Goal: Information Seeking & Learning: Learn about a topic

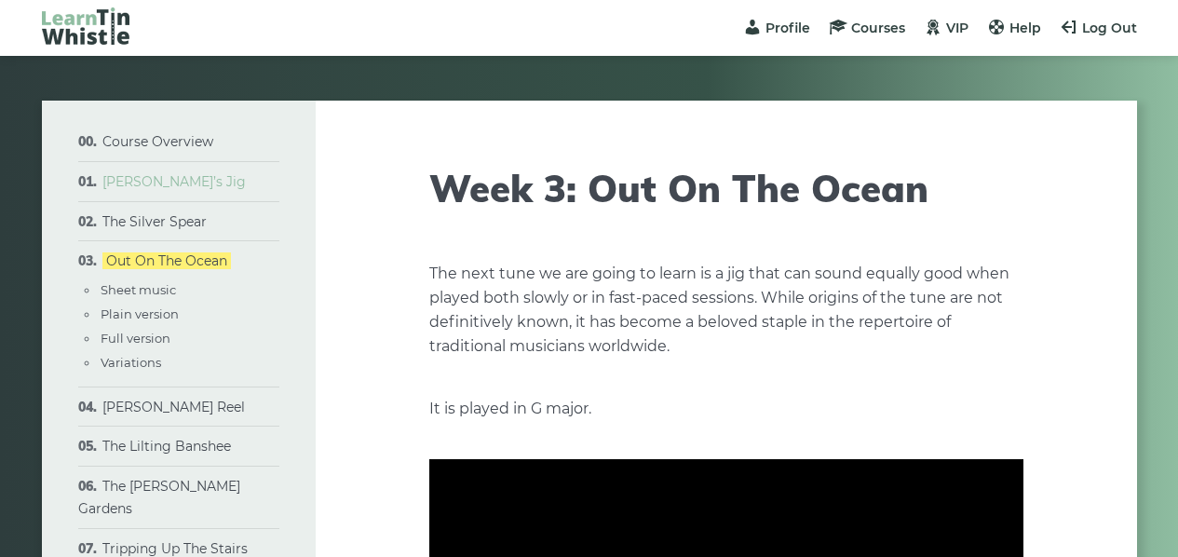
click at [165, 182] on link "[PERSON_NAME]’s Jig" at bounding box center [173, 181] width 143 height 17
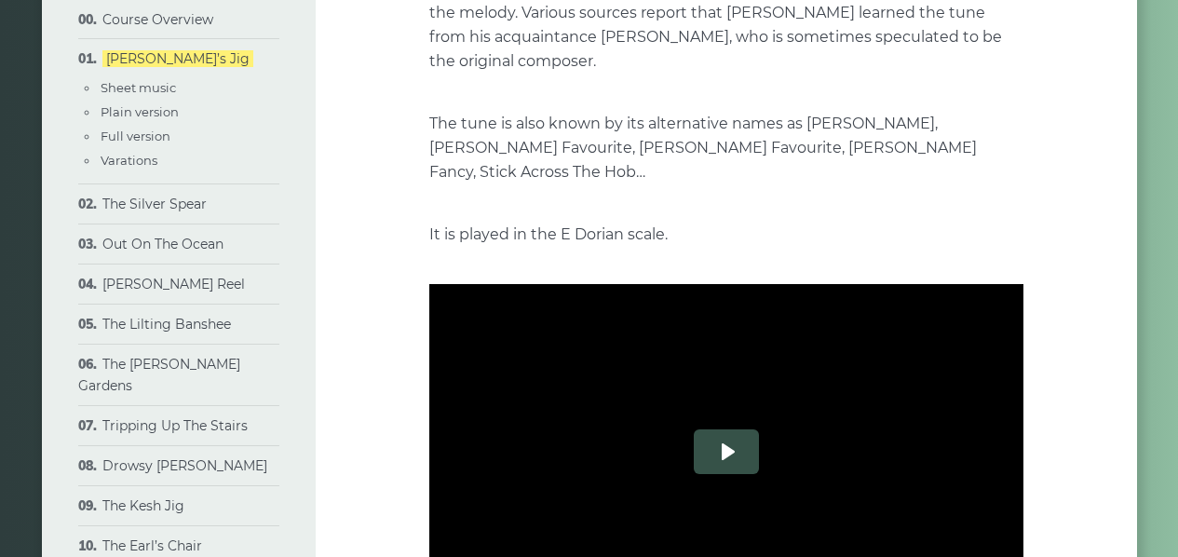
scroll to position [408, 0]
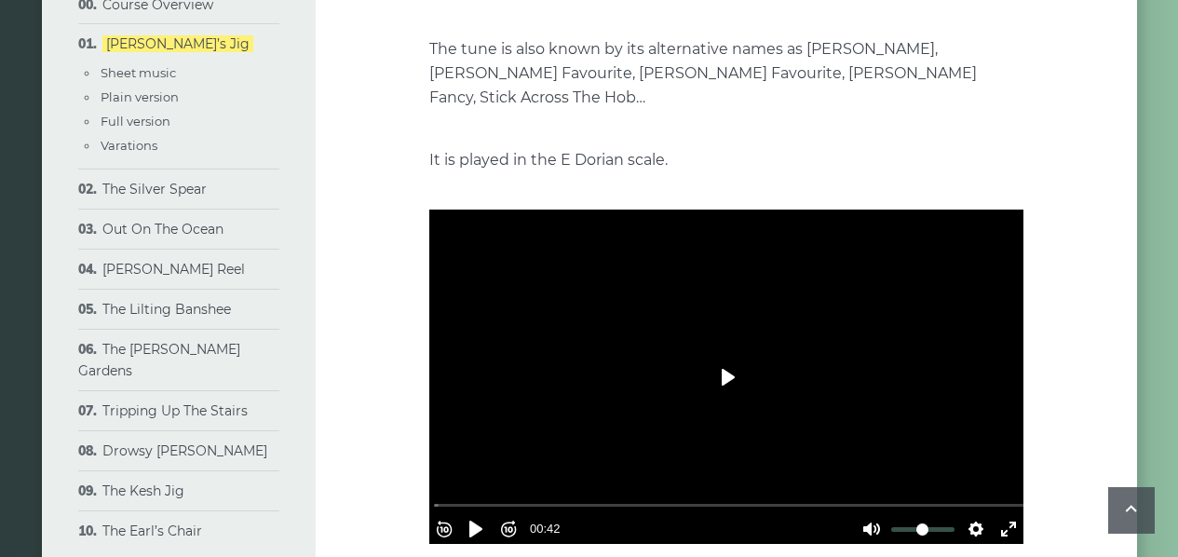
click at [724, 355] on button "Play" at bounding box center [726, 377] width 65 height 45
click at [783, 335] on div at bounding box center [726, 377] width 594 height 334
click at [972, 514] on button "Settings" at bounding box center [976, 529] width 30 height 30
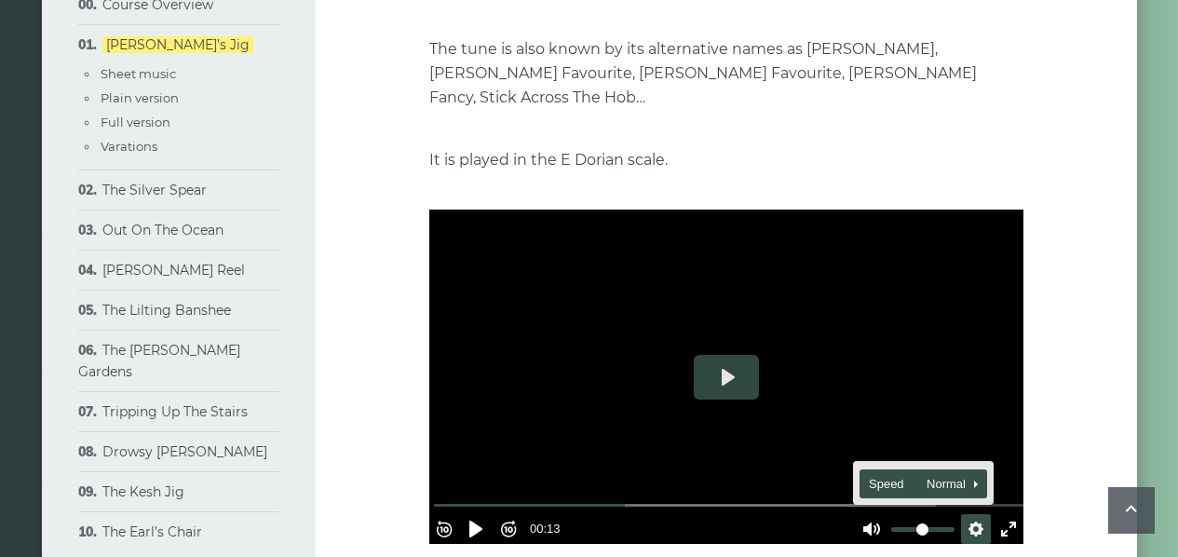
click at [935, 474] on span "Speed Normal" at bounding box center [915, 484] width 92 height 20
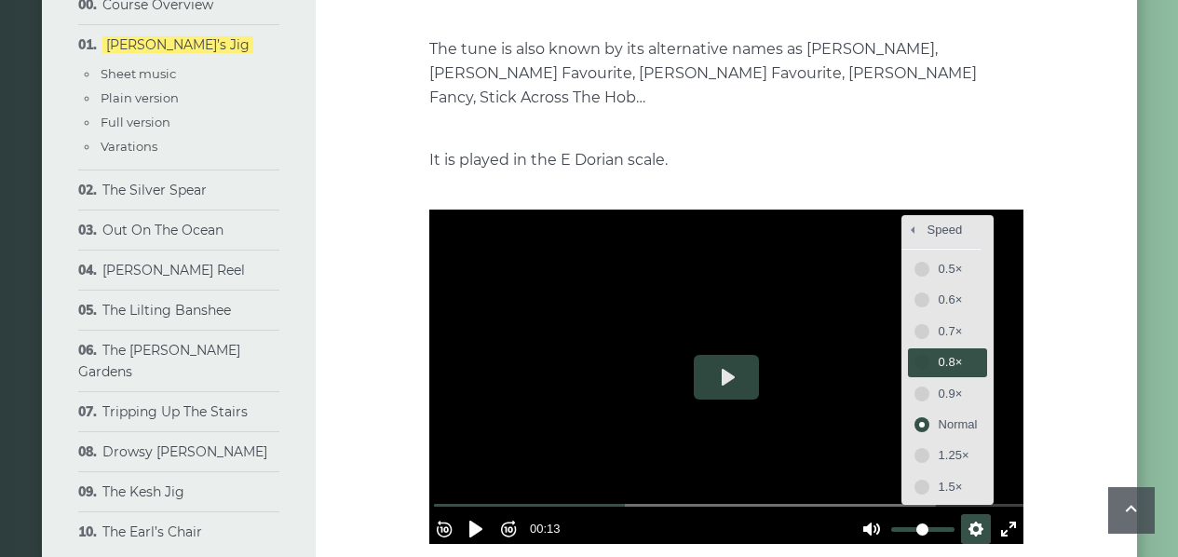
click at [939, 352] on span "0.8×" at bounding box center [958, 362] width 39 height 20
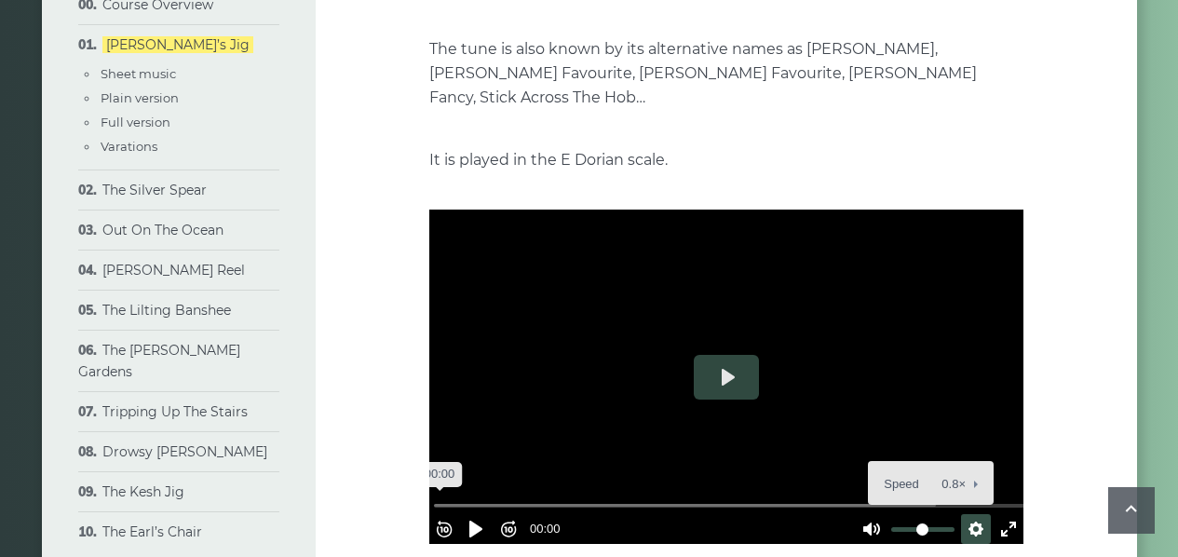
drag, startPoint x: 628, startPoint y: 469, endPoint x: 342, endPoint y: 450, distance: 286.6
click at [434, 497] on input "Seek" at bounding box center [730, 506] width 592 height 18
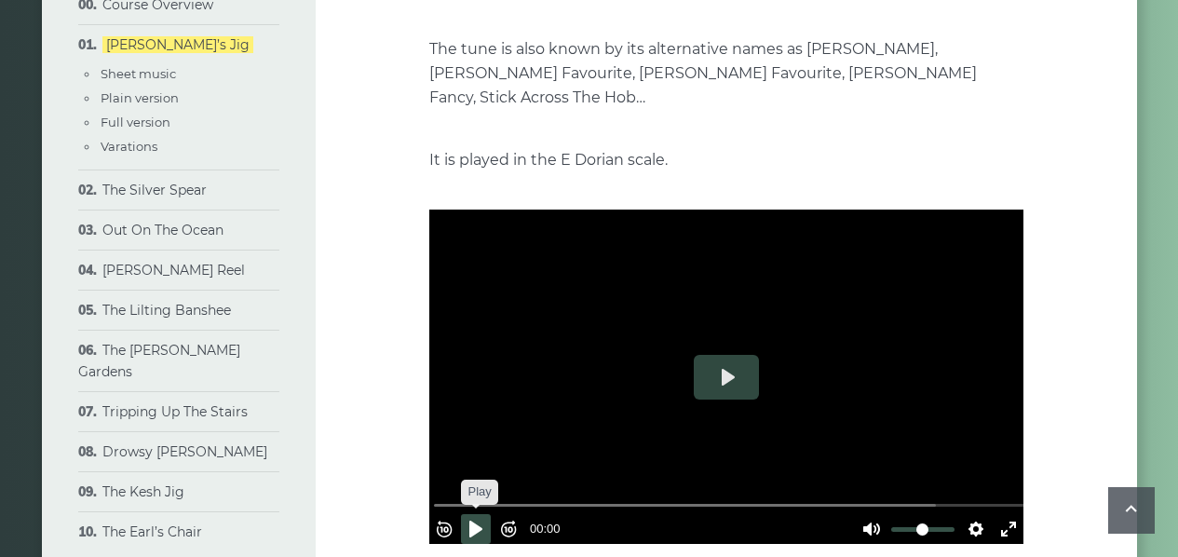
click at [486, 514] on button "Pause Play" at bounding box center [476, 529] width 30 height 30
click at [483, 514] on button "Pause Play" at bounding box center [476, 529] width 30 height 30
type input "***"
click at [112, 264] on li "Cooley’s Reel Sheet music Plain version Full version Variations" at bounding box center [178, 271] width 201 height 40
click at [118, 268] on link "[PERSON_NAME] Reel" at bounding box center [173, 270] width 143 height 17
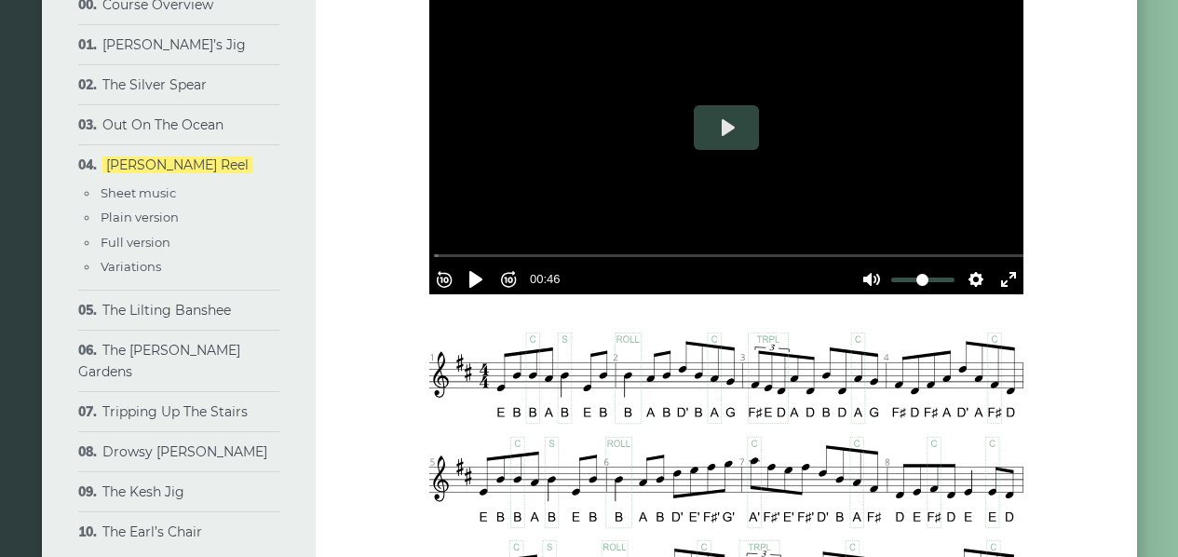
scroll to position [640, 0]
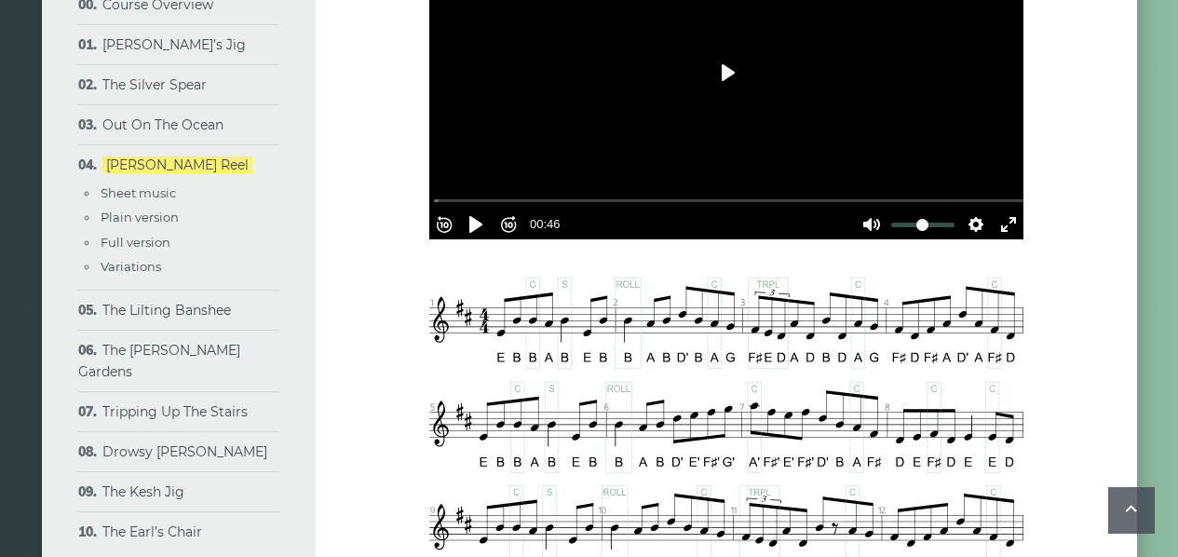
click at [731, 75] on button "Play" at bounding box center [726, 72] width 65 height 45
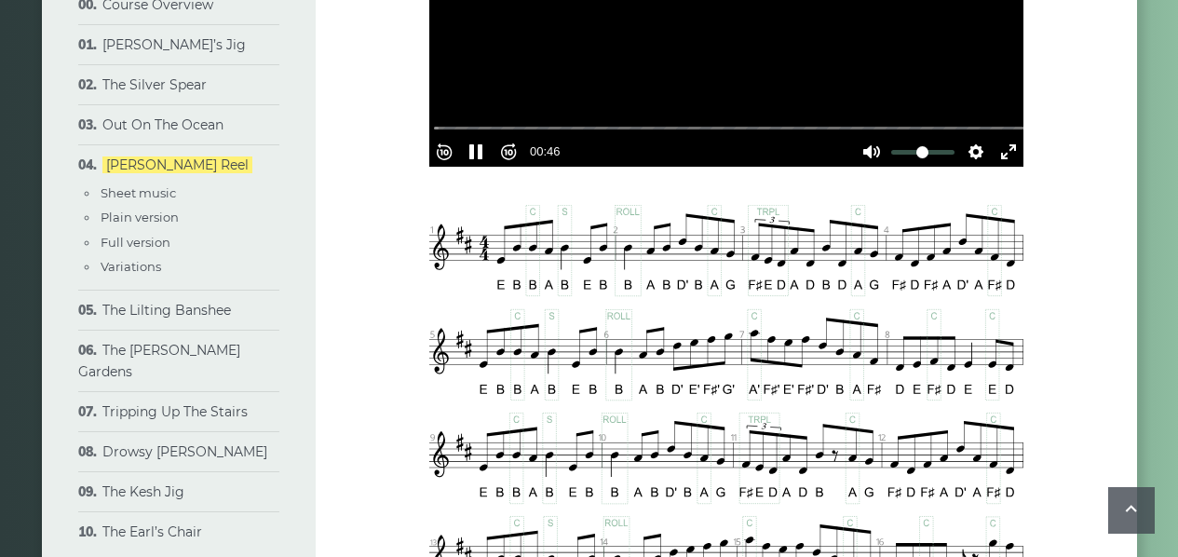
scroll to position [790, 0]
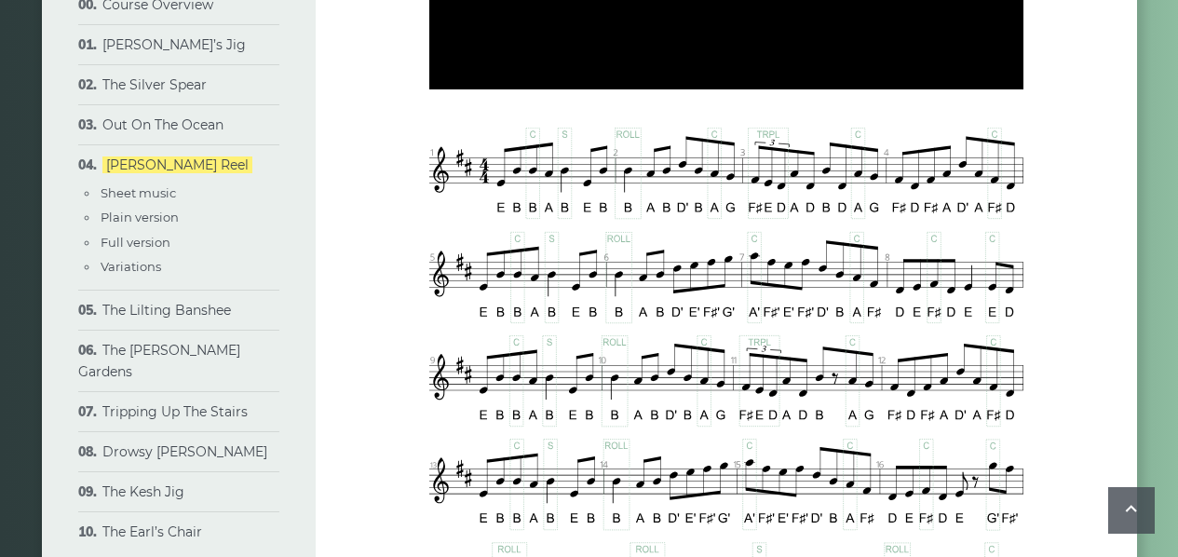
type input "*****"
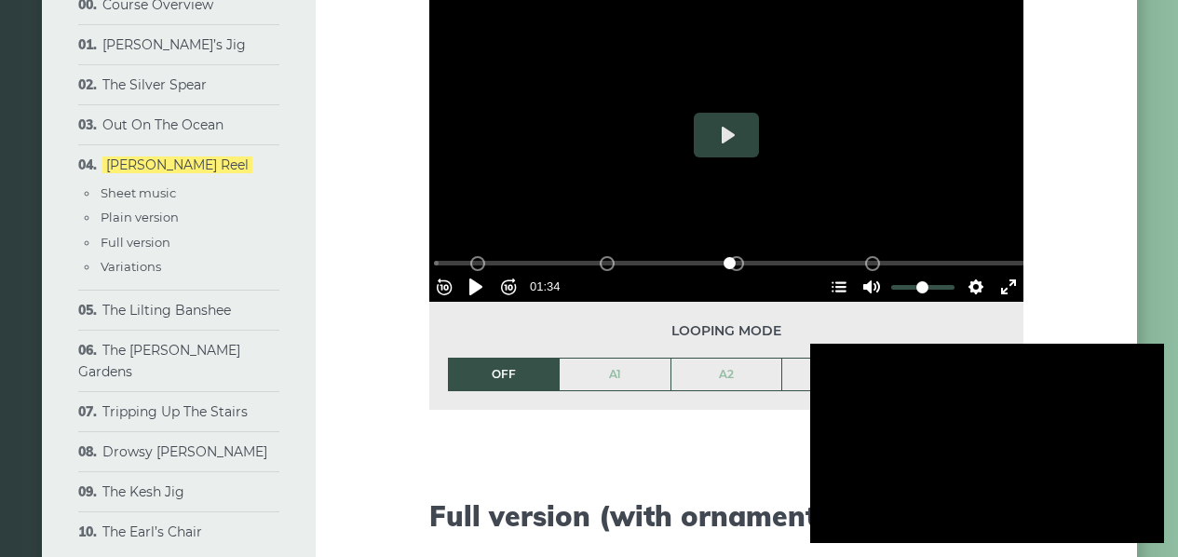
scroll to position [2113, 0]
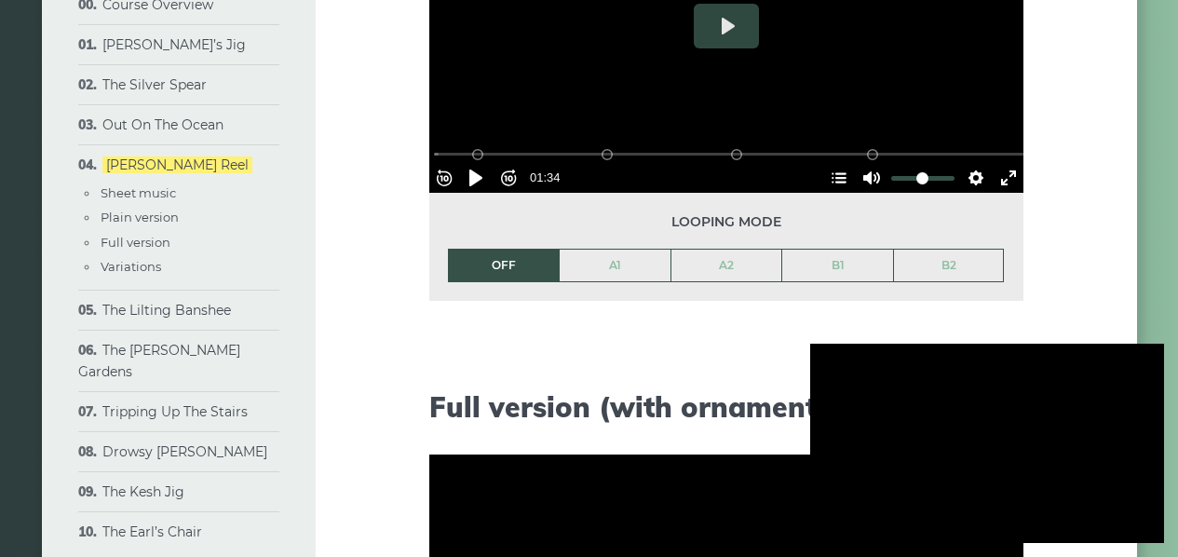
click at [989, 424] on div at bounding box center [987, 443] width 354 height 199
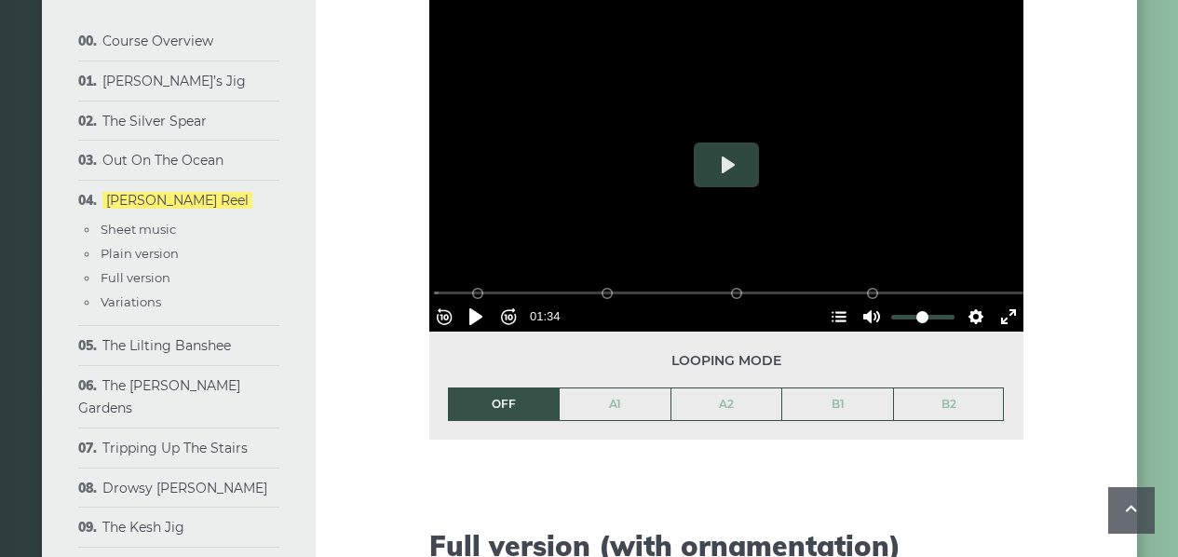
scroll to position [1973, 0]
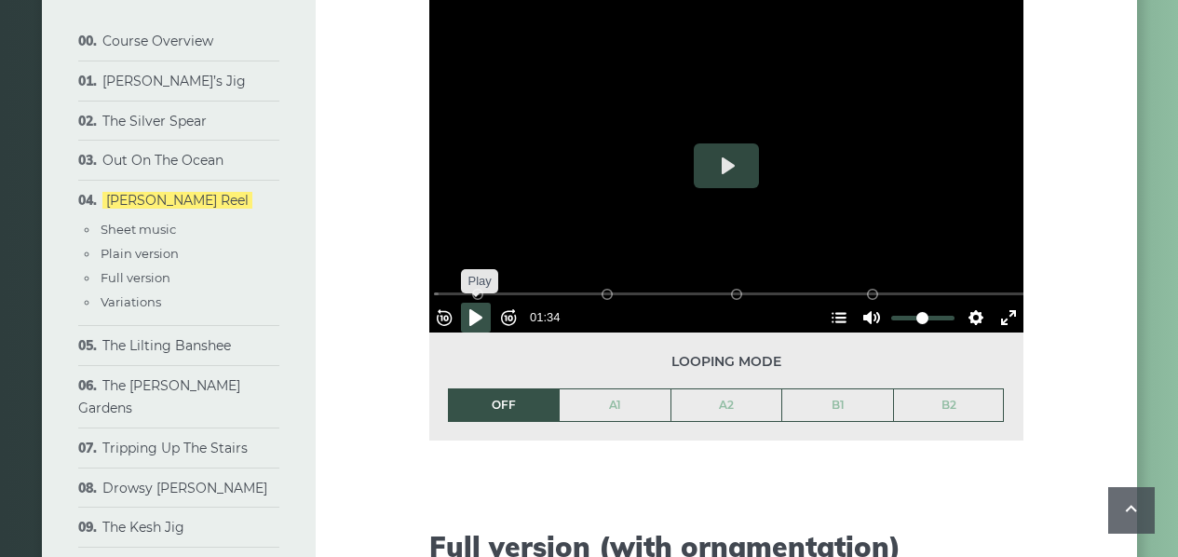
click at [480, 307] on button "Pause Play" at bounding box center [476, 318] width 30 height 30
type input "***"
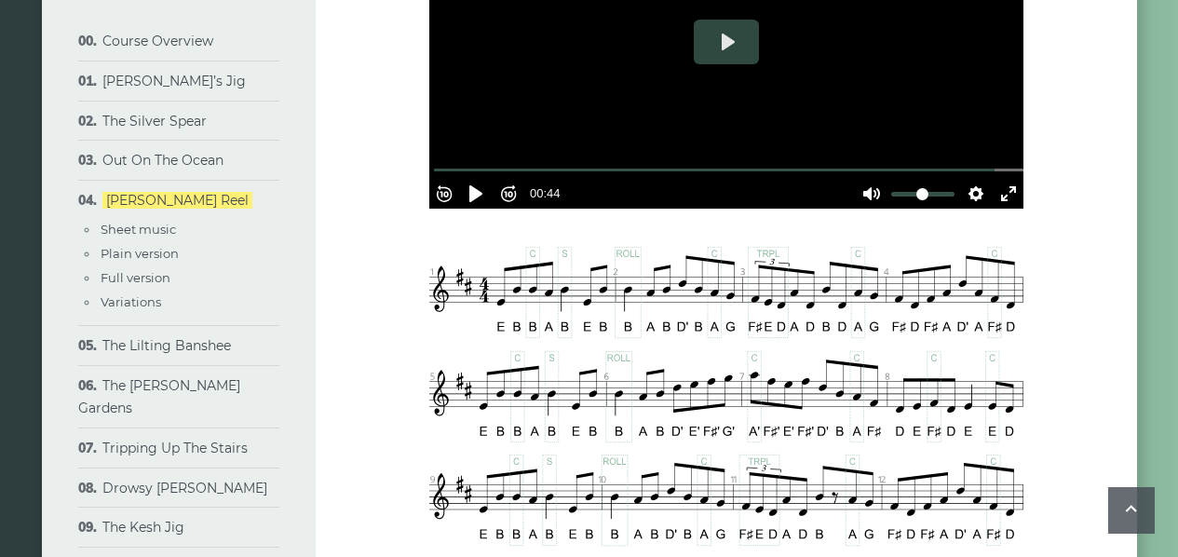
scroll to position [619, 0]
